Goal: Check status: Check status

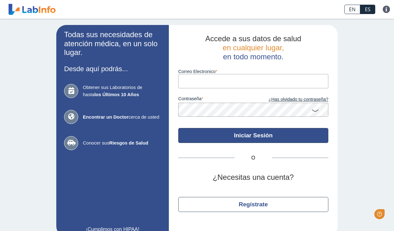
type input "[EMAIL_ADDRESS][DOMAIN_NAME]"
click at [235, 136] on button "Iniciar Sesión" at bounding box center [253, 135] width 150 height 15
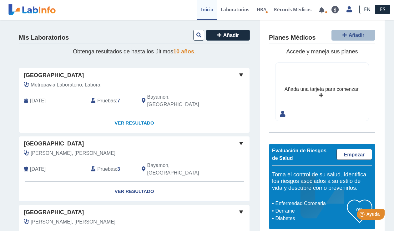
click at [129, 114] on link "Ver Resultado" at bounding box center [134, 124] width 230 height 20
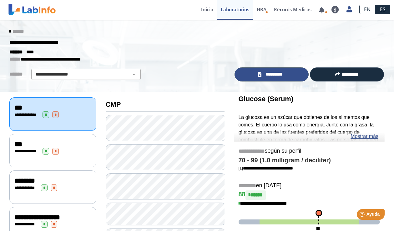
click at [269, 74] on span "*********" at bounding box center [274, 74] width 22 height 7
